Goal: Task Accomplishment & Management: Use online tool/utility

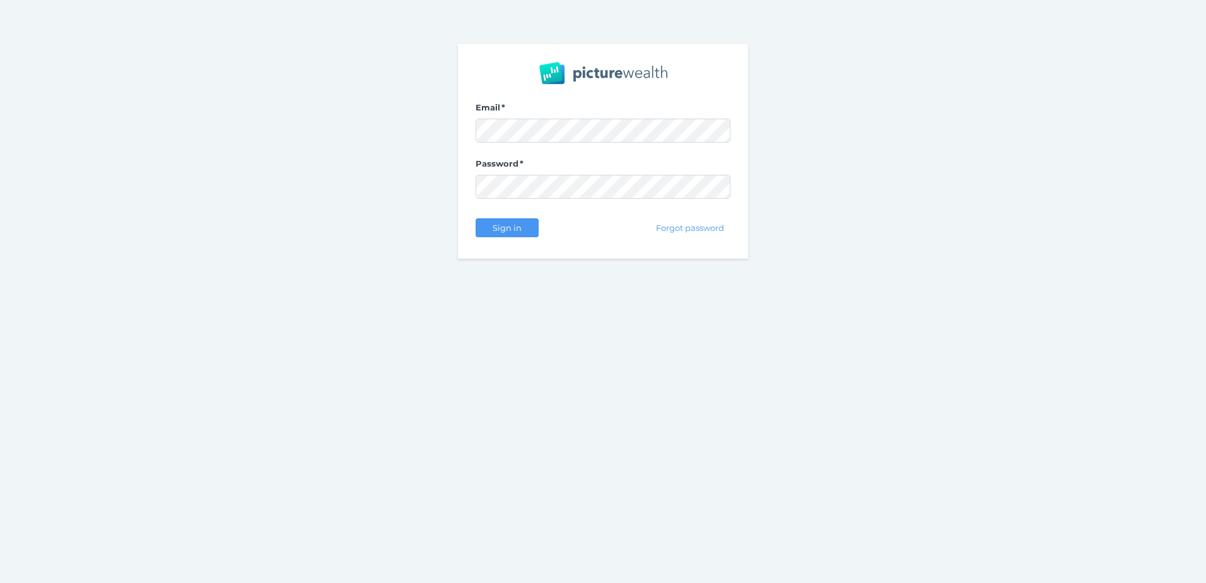
select select "25"
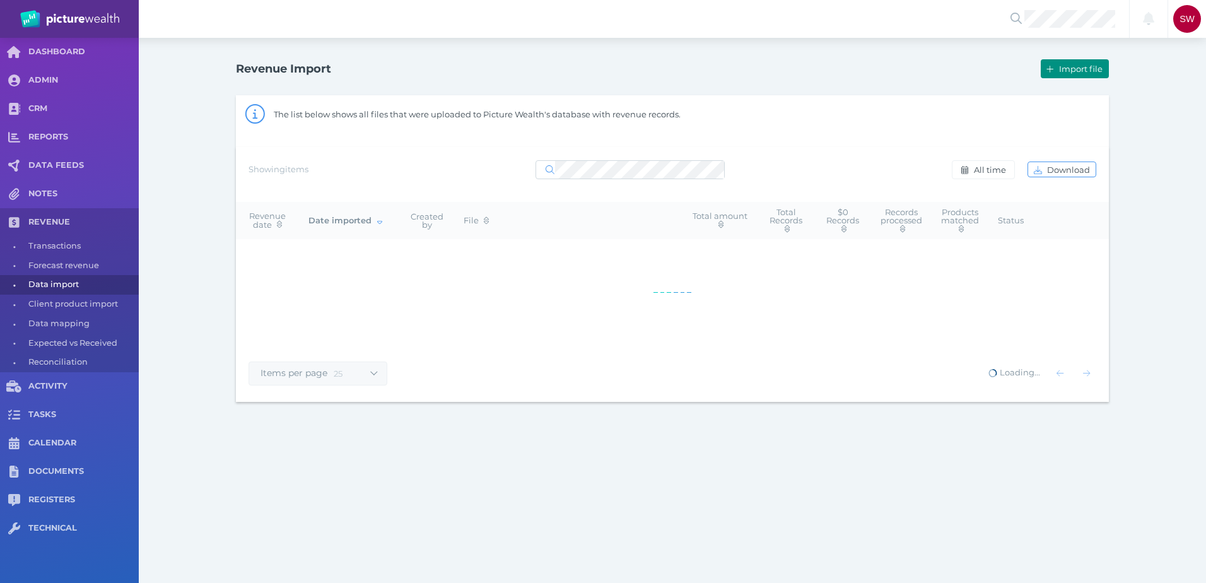
click at [1085, 75] on button "Import file" at bounding box center [1075, 68] width 68 height 19
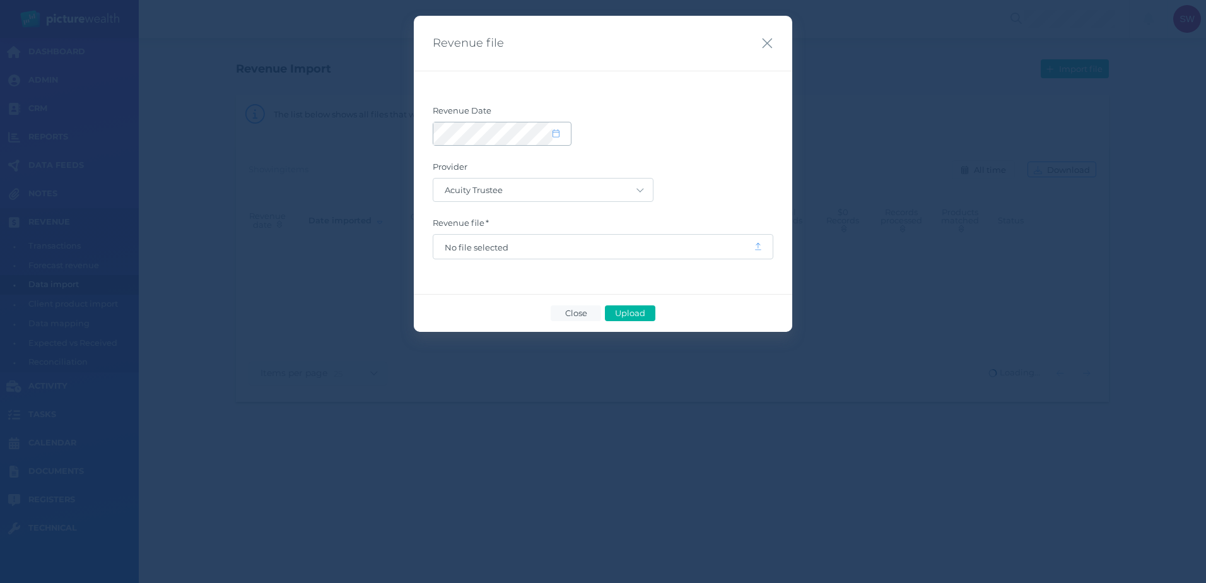
click at [558, 131] on icon at bounding box center [556, 133] width 7 height 8
select select "9"
select select "2025"
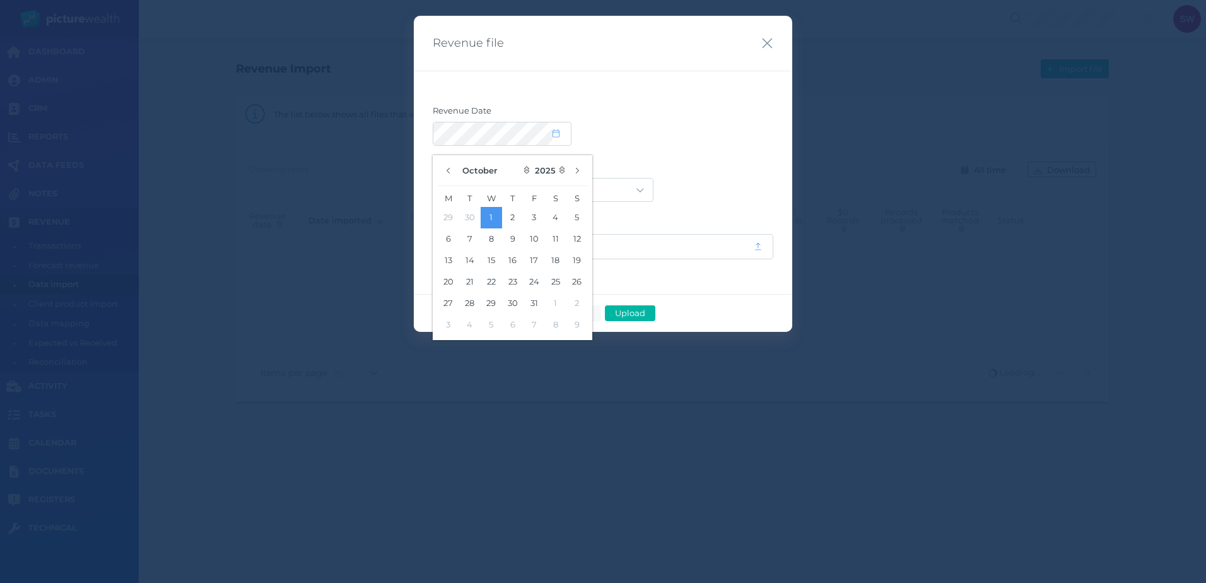
click at [474, 218] on button "30" at bounding box center [469, 217] width 21 height 21
select select "8"
click at [702, 138] on div at bounding box center [603, 134] width 341 height 24
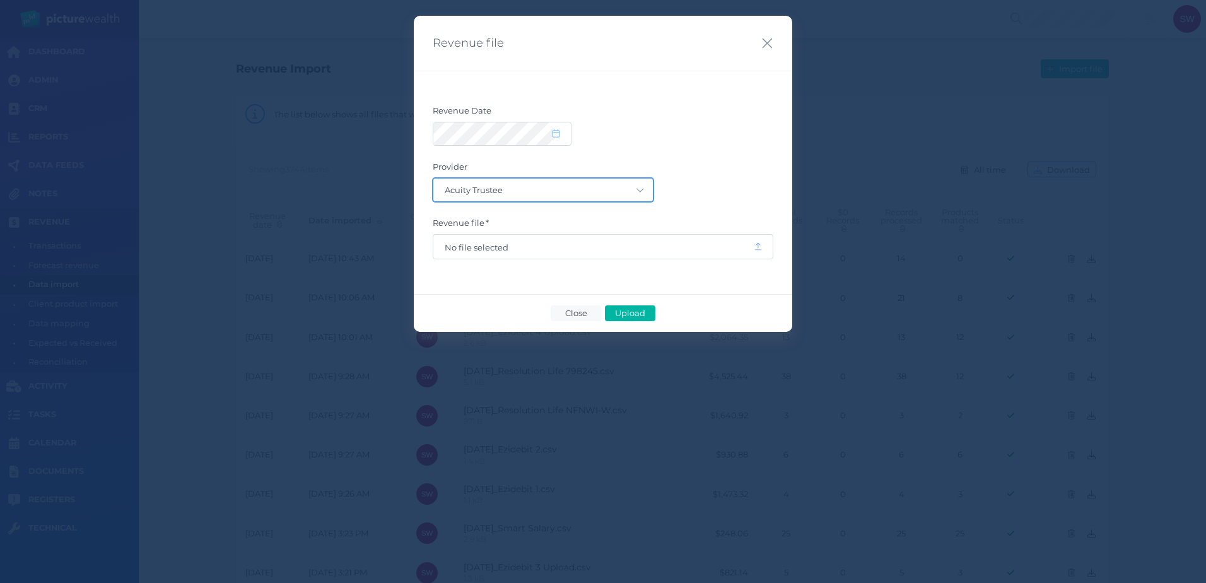
click at [601, 188] on select "Acuity Trustee AIA Australia AMG Super AMP ASGARD Asteron Life Australian Retir…" at bounding box center [543, 190] width 220 height 23
select select "68"
click at [433, 179] on select "Acuity Trustee AIA Australia AMG Super AMP ASGARD Asteron Life Australian Retir…" at bounding box center [543, 190] width 220 height 23
click at [526, 250] on span "No file selected" at bounding box center [594, 247] width 298 height 10
click at [588, 252] on span "No file selected" at bounding box center [594, 247] width 298 height 10
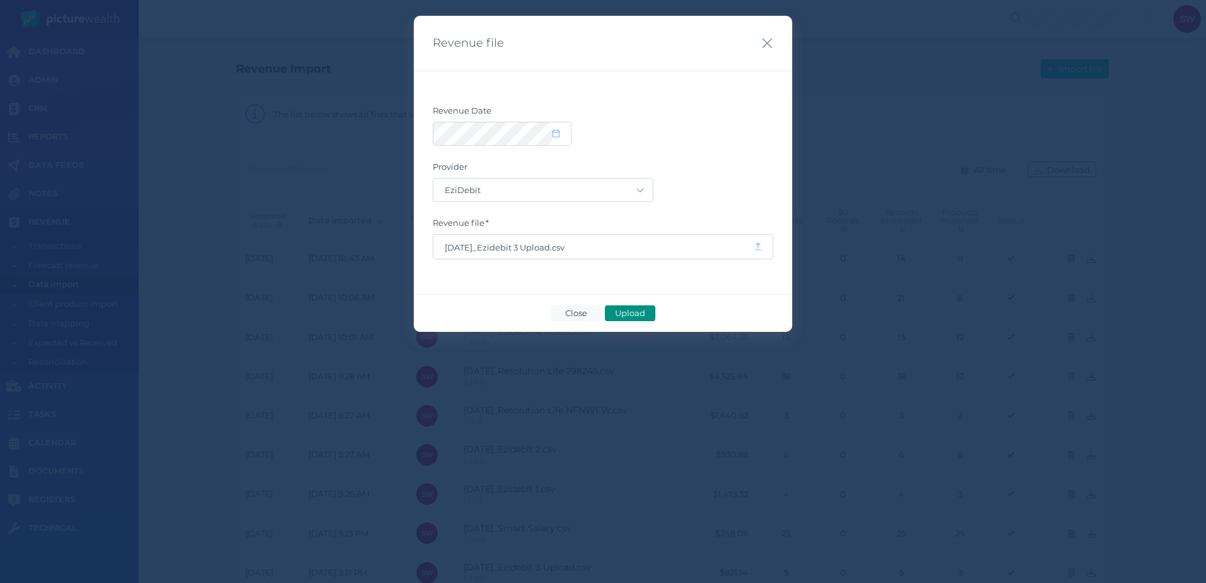
click at [630, 310] on span "Upload" at bounding box center [630, 313] width 41 height 10
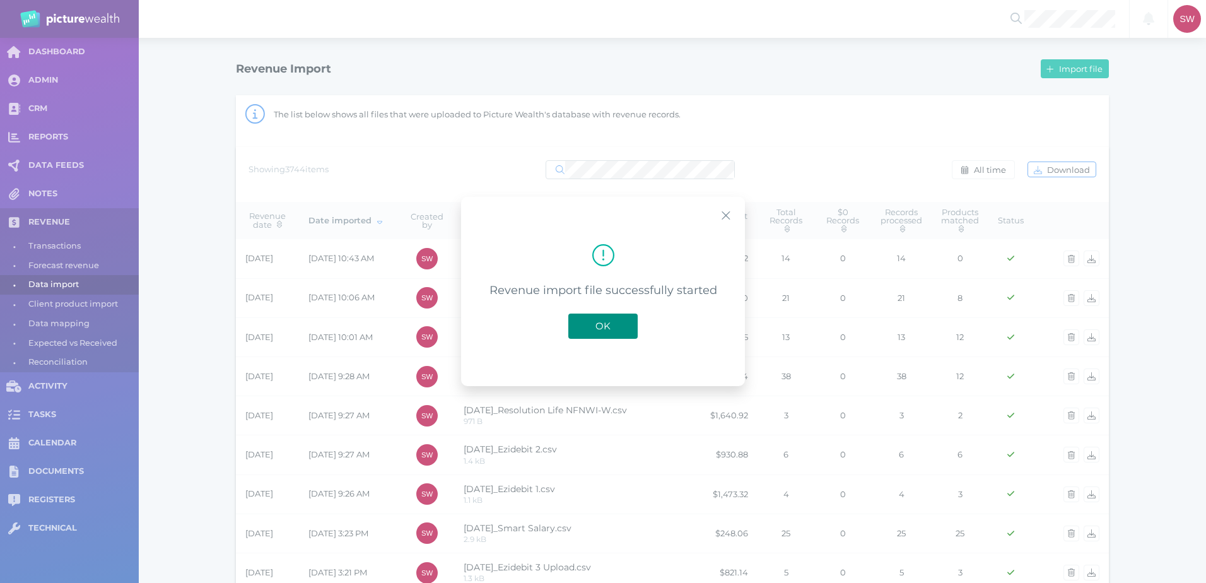
click at [603, 327] on span "OK" at bounding box center [603, 326] width 28 height 12
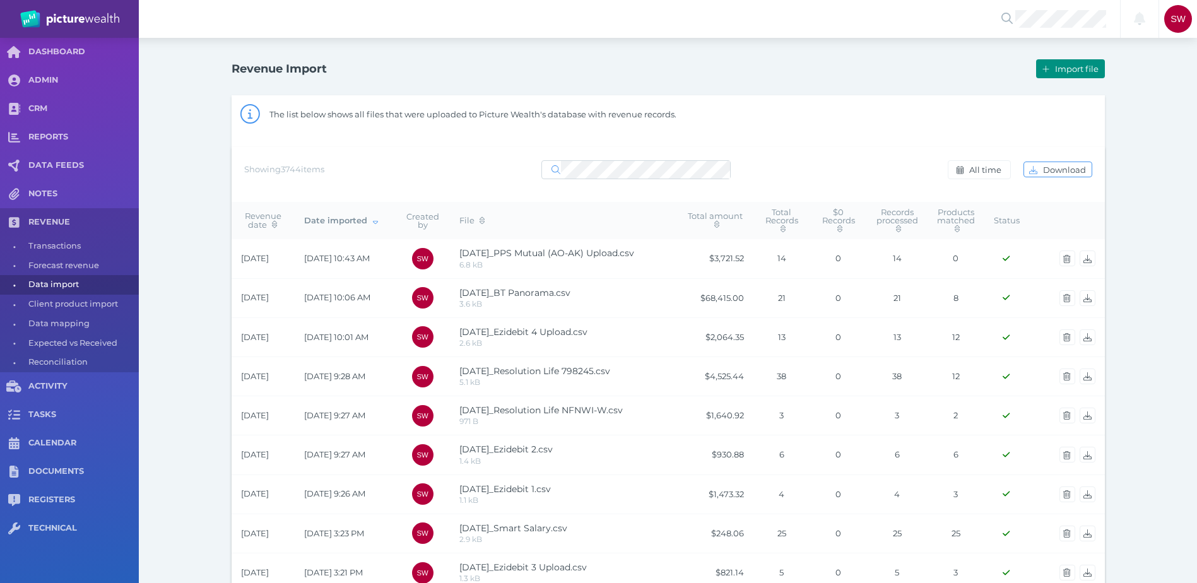
click at [1075, 71] on span "Import file" at bounding box center [1078, 69] width 52 height 10
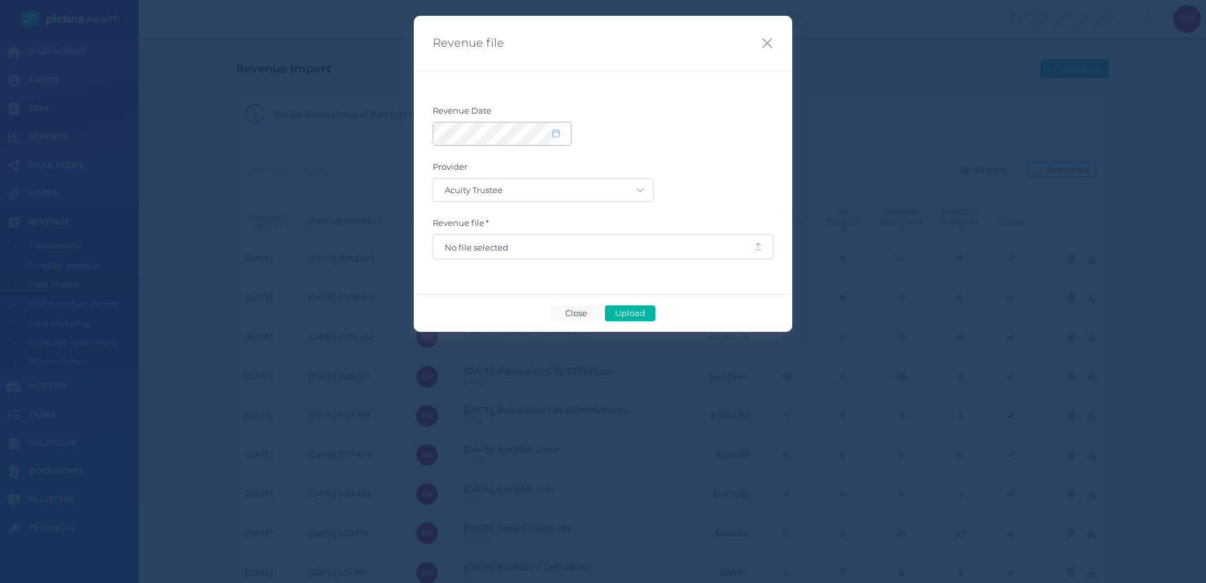
click at [565, 134] on span at bounding box center [562, 134] width 18 height 11
select select "9"
select select "2025"
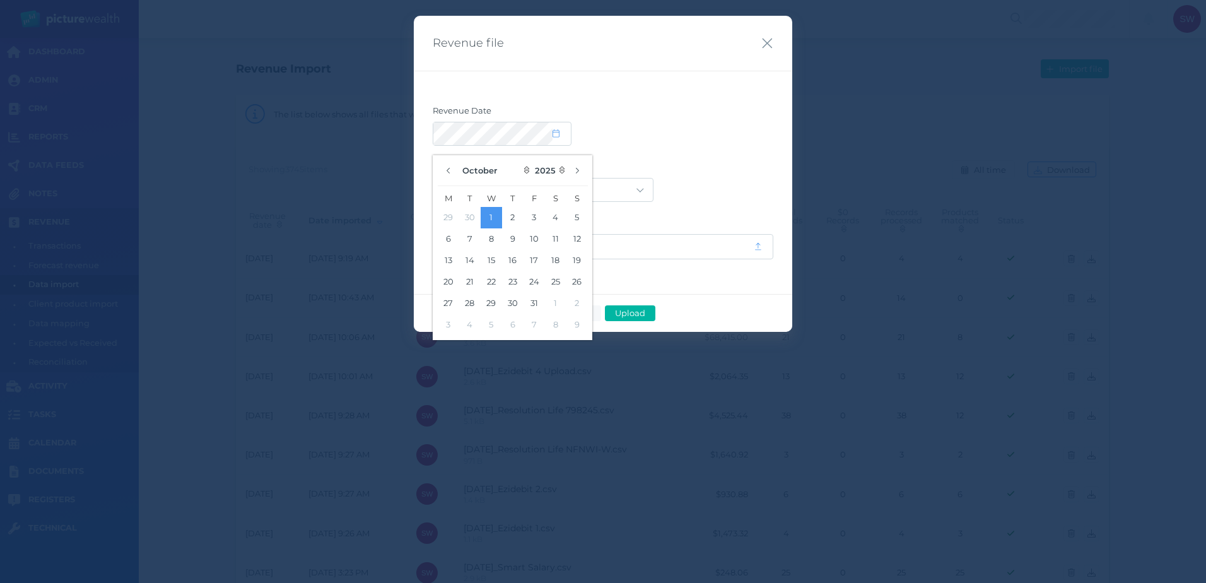
drag, startPoint x: 474, startPoint y: 214, endPoint x: 580, endPoint y: 189, distance: 109.6
click at [474, 214] on button "30" at bounding box center [469, 217] width 21 height 21
select select "8"
click at [720, 141] on div at bounding box center [603, 134] width 341 height 24
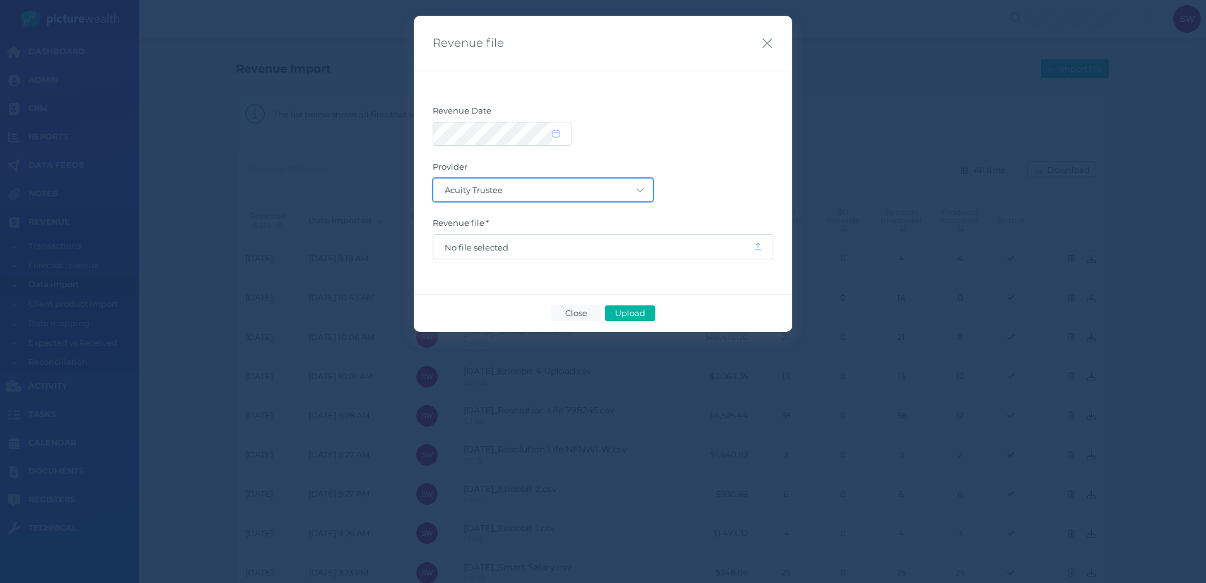
click at [605, 189] on select "Acuity Trustee AIA Australia AMG Super AMP ASGARD Asteron Life Australian Retir…" at bounding box center [543, 190] width 220 height 23
click at [433, 179] on select "Acuity Trustee AIA Australia AMG Super AMP ASGARD Asteron Life Australian Retir…" at bounding box center [543, 190] width 220 height 23
click at [582, 183] on select "Acuity Trustee AIA Australia AMG Super AMP ASGARD Asteron Life Australian Retir…" at bounding box center [543, 190] width 220 height 23
select select "27"
click at [433, 179] on select "Acuity Trustee AIA Australia AMG Super AMP ASGARD Asteron Life Australian Retir…" at bounding box center [543, 190] width 220 height 23
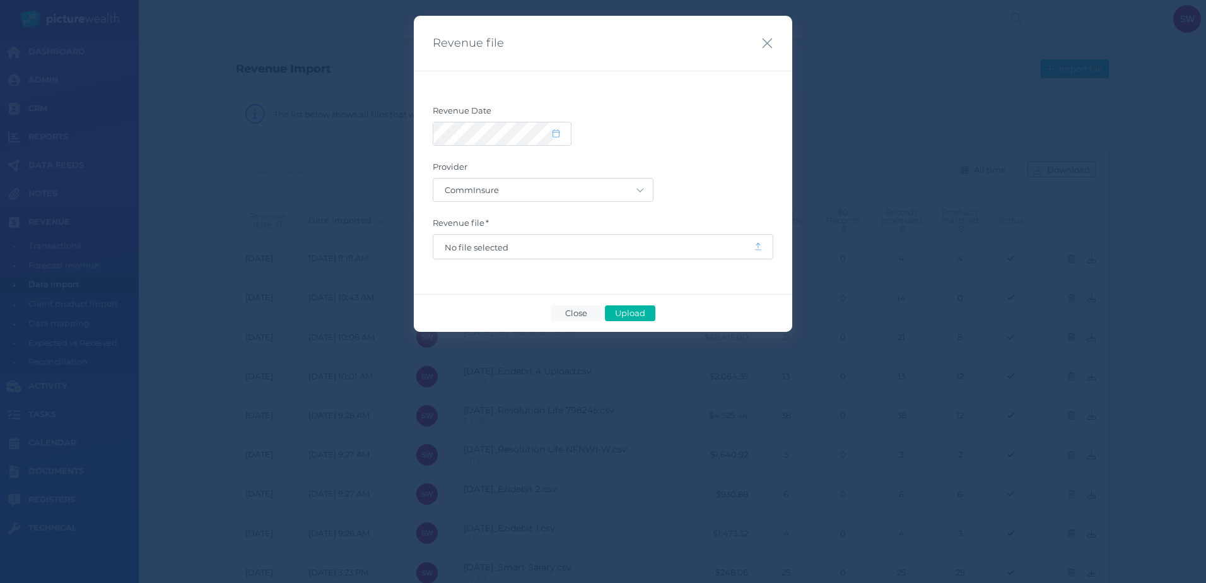
click at [524, 259] on div "Revenue Date Provider Acuity Trustee AIA Australia AMG Super AMP ASGARD Asteron…" at bounding box center [603, 182] width 379 height 223
click at [522, 254] on span "No file selected" at bounding box center [593, 247] width 321 height 24
click at [484, 246] on span "No file selected" at bounding box center [594, 247] width 298 height 10
click at [633, 310] on span "Upload" at bounding box center [630, 313] width 41 height 10
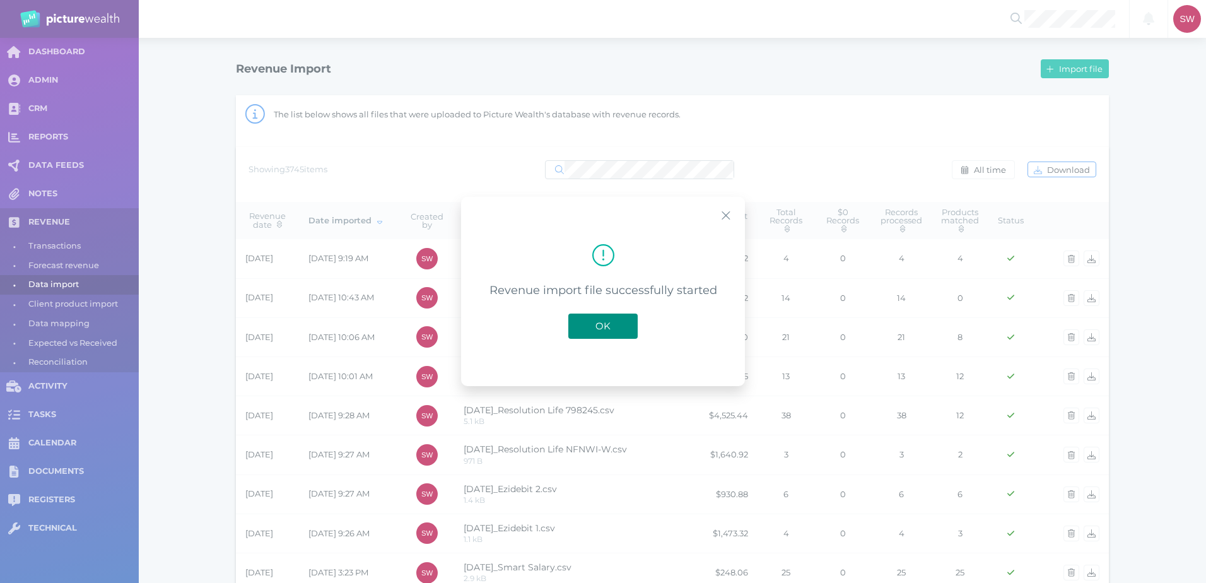
click at [625, 315] on button "OK" at bounding box center [602, 326] width 69 height 25
